Goal: Information Seeking & Learning: Learn about a topic

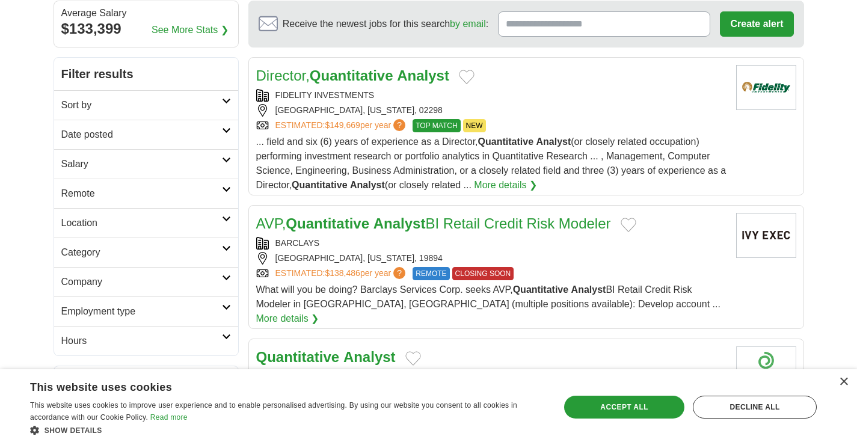
scroll to position [112, 0]
click at [109, 197] on h2 "Remote" at bounding box center [141, 193] width 161 height 14
click at [106, 219] on link "Remote jobs" at bounding box center [88, 221] width 54 height 10
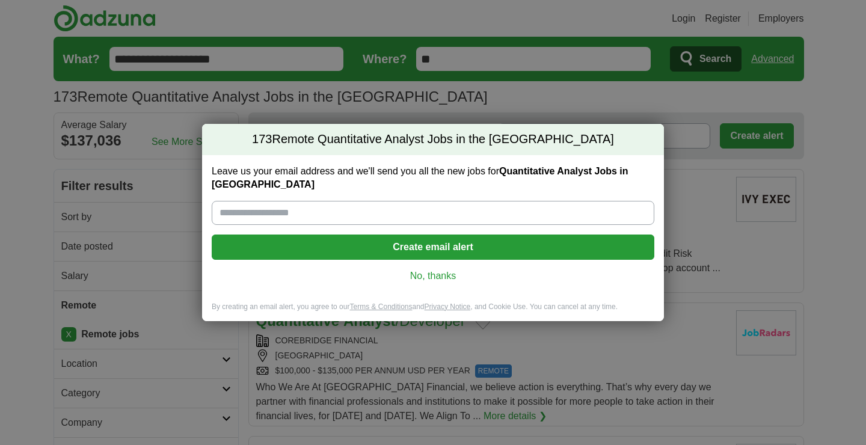
click at [87, 163] on div "173 Remote Quantitative Analyst Jobs in the US Leave us your email address and …" at bounding box center [433, 222] width 866 height 445
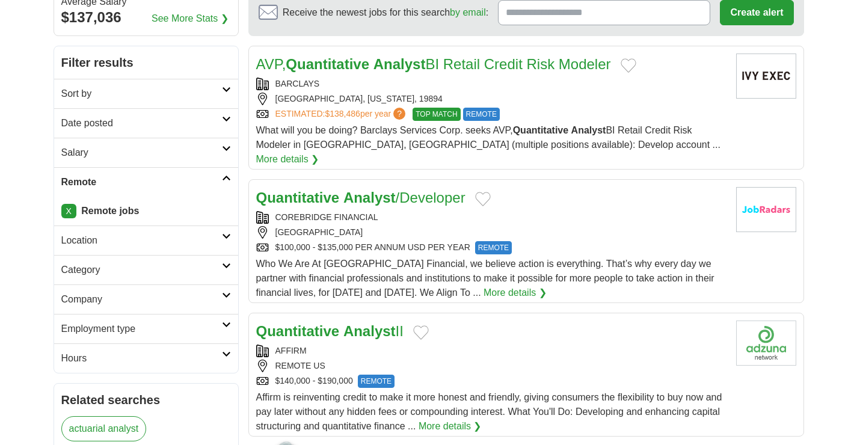
scroll to position [125, 0]
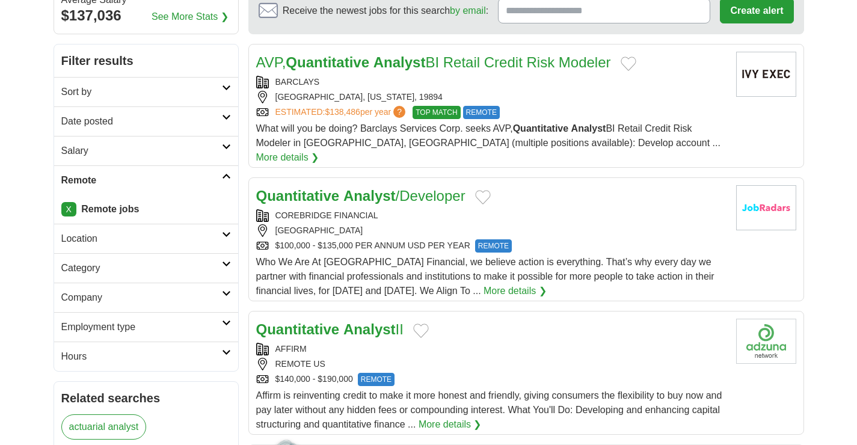
click at [70, 215] on link "X" at bounding box center [68, 209] width 15 height 14
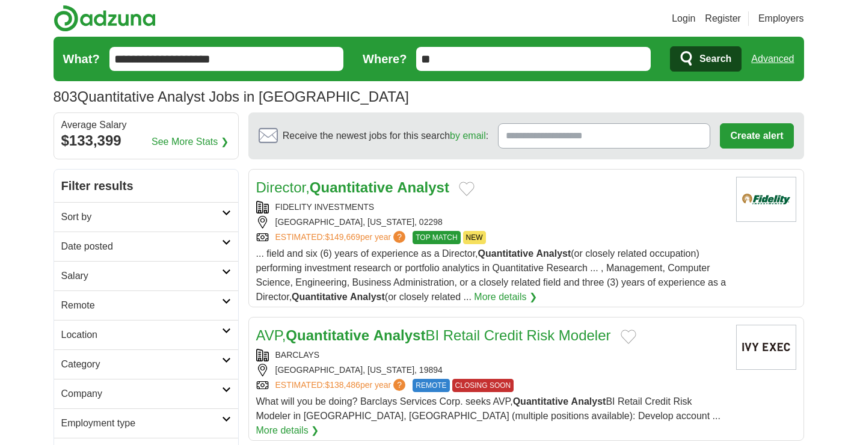
click at [127, 339] on h2 "Location" at bounding box center [141, 335] width 161 height 14
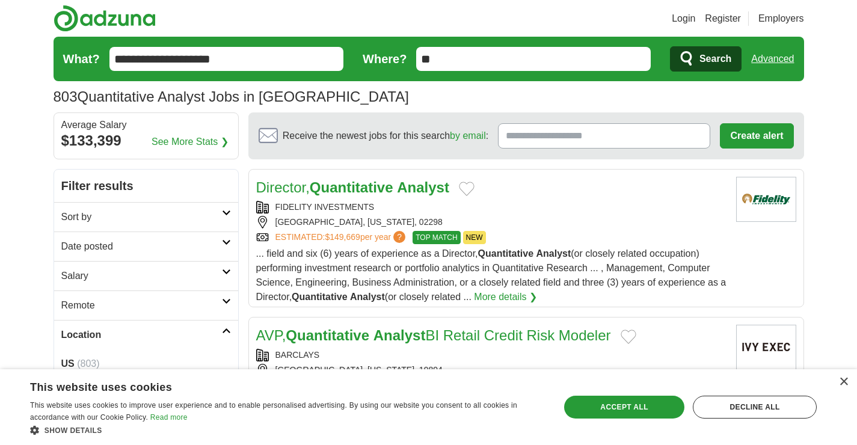
click at [228, 302] on icon at bounding box center [226, 301] width 9 height 6
click at [226, 301] on icon at bounding box center [226, 301] width 9 height 6
click at [441, 64] on input "**" at bounding box center [533, 59] width 235 height 24
type input "*********"
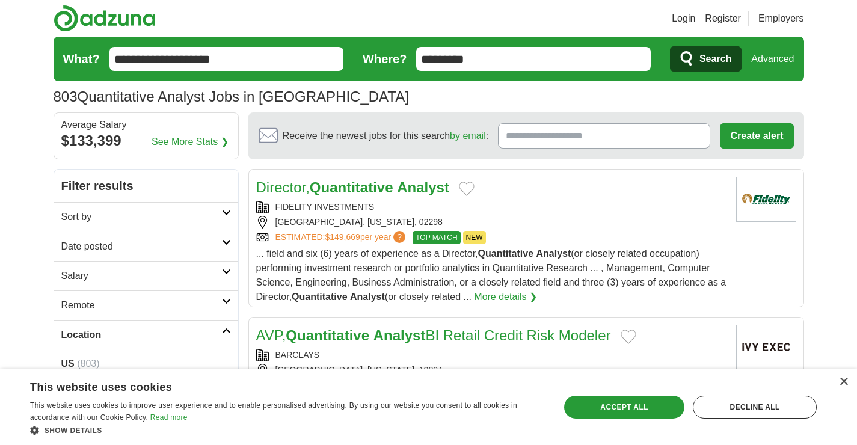
click at [670, 46] on button "Search" at bounding box center [706, 58] width 72 height 25
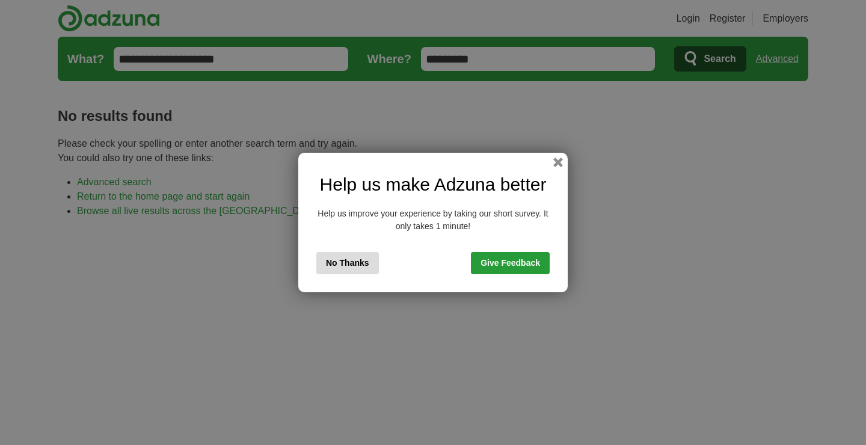
click at [564, 159] on div "Help us make Adzuna better Help us improve your experience by taking our short …" at bounding box center [432, 223] width 269 height 140
click at [561, 166] on button "button" at bounding box center [557, 162] width 13 height 13
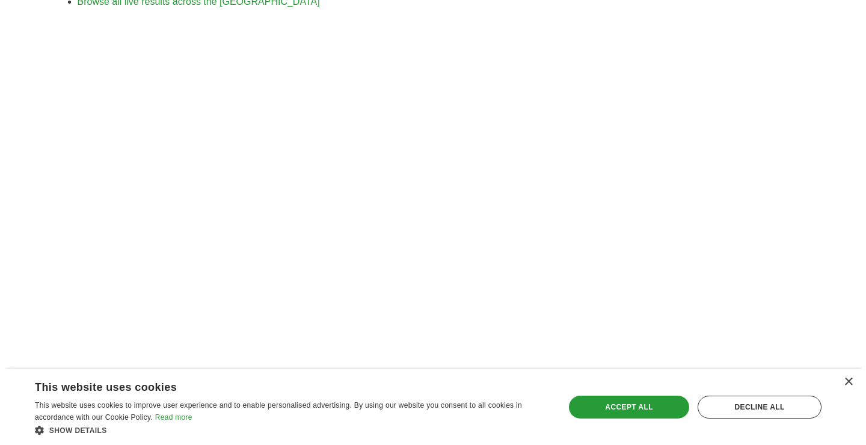
scroll to position [394, 0]
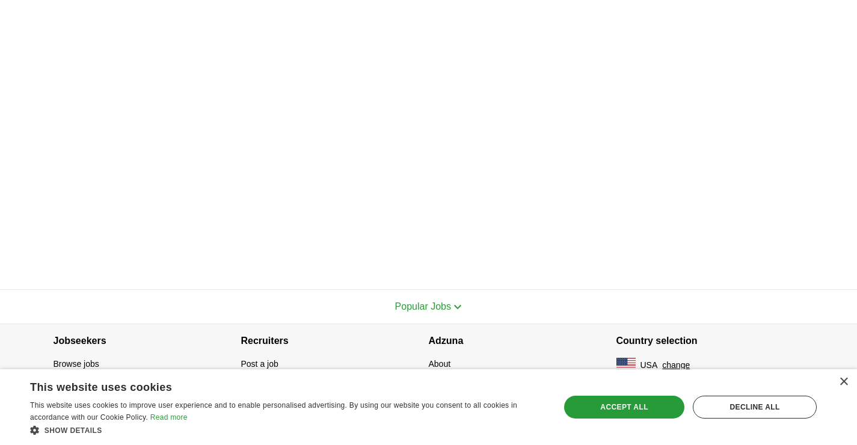
click at [671, 366] on button "change" at bounding box center [676, 365] width 28 height 13
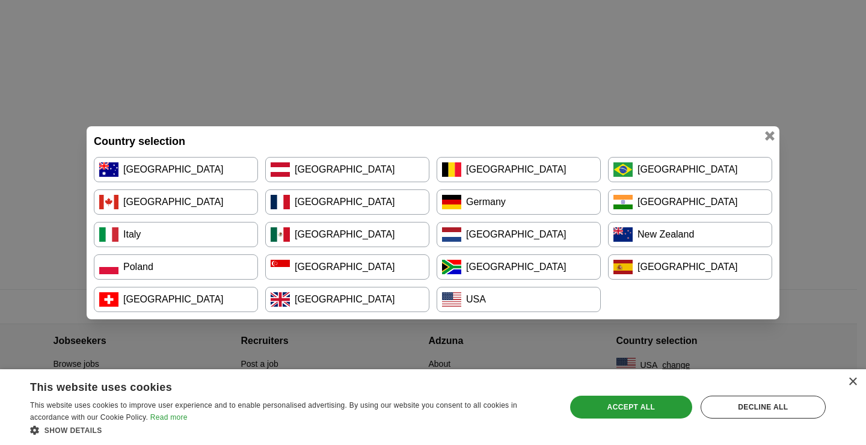
click at [180, 176] on link "[GEOGRAPHIC_DATA]" at bounding box center [176, 169] width 164 height 25
